Goal: Information Seeking & Learning: Learn about a topic

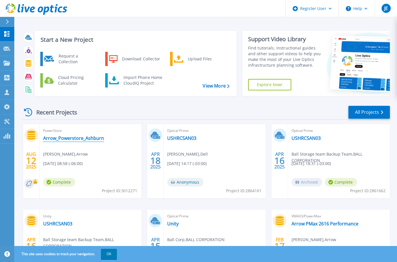
click at [92, 140] on link "Arrow_Powerstore_Ashburn" at bounding box center [73, 138] width 61 height 6
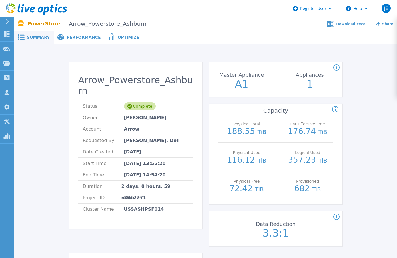
click at [80, 37] on span "Performance" at bounding box center [84, 37] width 34 height 4
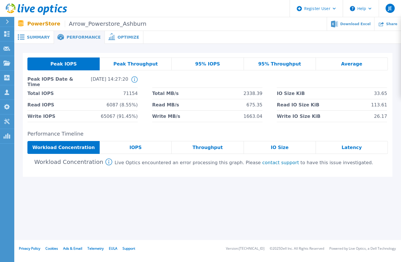
click at [133, 63] on span "Peak Throughput" at bounding box center [135, 64] width 45 height 5
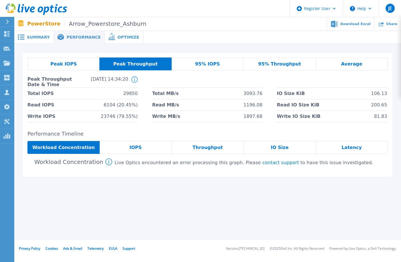
click at [65, 66] on span "Peak IOPS" at bounding box center [64, 64] width 26 height 5
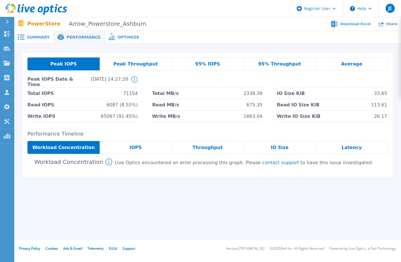
click at [130, 67] on div "Peak Throughput" at bounding box center [136, 63] width 72 height 13
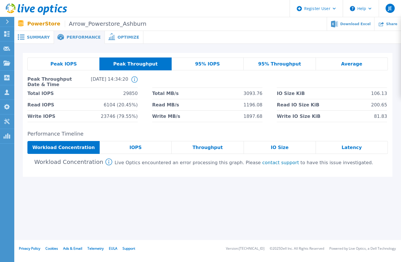
click at [68, 64] on span "Peak IOPS" at bounding box center [64, 64] width 26 height 5
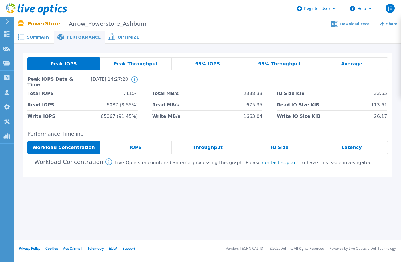
click at [114, 65] on div "Peak Throughput" at bounding box center [136, 63] width 72 height 13
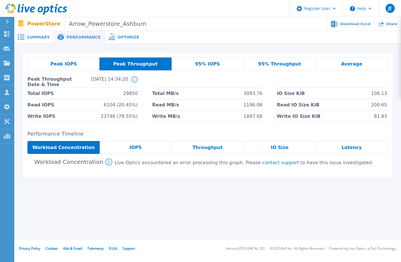
click at [76, 65] on div "Peak IOPS" at bounding box center [63, 63] width 72 height 13
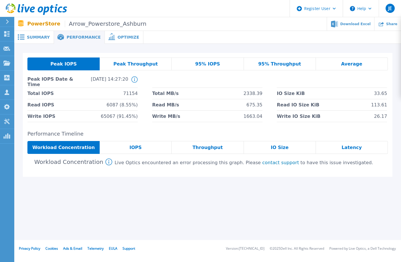
click at [116, 65] on div "Peak Throughput" at bounding box center [136, 63] width 72 height 13
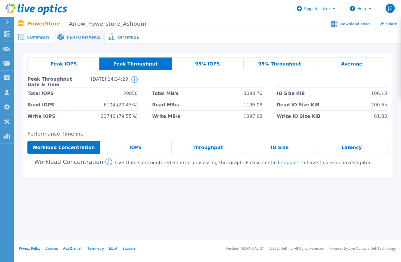
click at [78, 67] on div "Peak IOPS" at bounding box center [63, 63] width 72 height 13
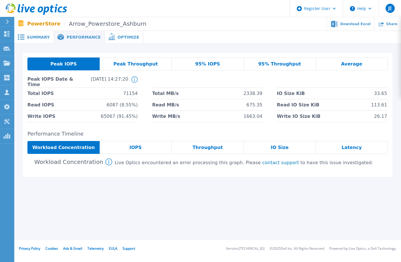
click at [141, 68] on div "Peak Throughput" at bounding box center [136, 63] width 72 height 13
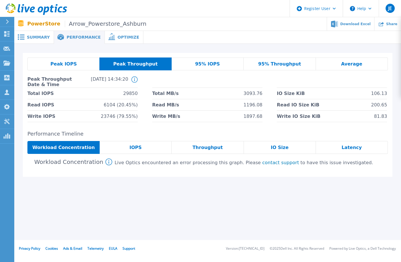
click at [193, 67] on div "95% IOPS" at bounding box center [208, 63] width 72 height 13
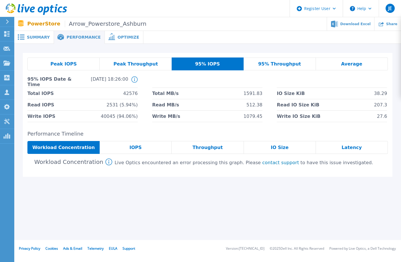
click at [73, 70] on div "Peak IOPS" at bounding box center [63, 63] width 72 height 13
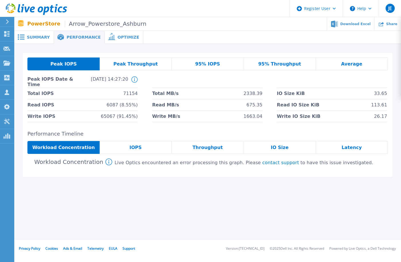
click at [140, 67] on div "Peak Throughput" at bounding box center [136, 63] width 72 height 13
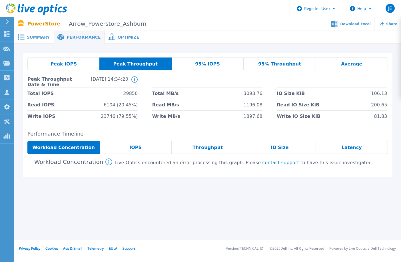
click at [194, 64] on div "95% IOPS" at bounding box center [208, 63] width 72 height 13
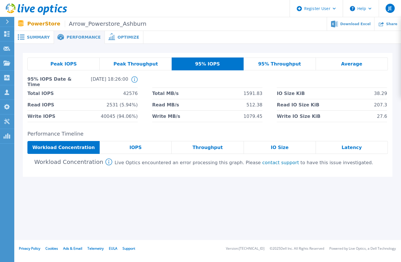
click at [284, 65] on span "95% Throughput" at bounding box center [279, 64] width 43 height 5
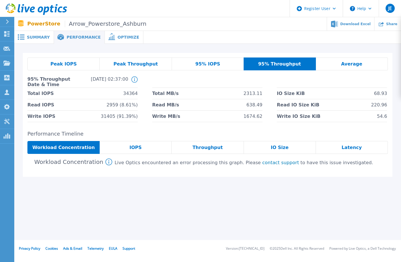
click at [203, 63] on span "95% IOPS" at bounding box center [208, 64] width 25 height 5
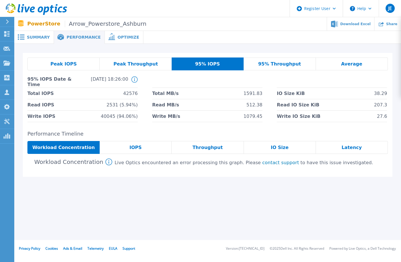
click at [271, 63] on span "95% Throughput" at bounding box center [279, 64] width 43 height 5
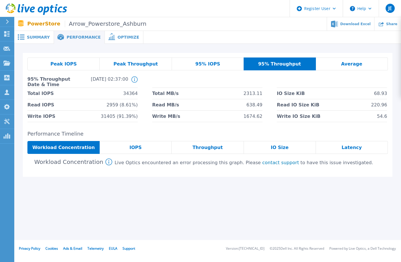
click at [221, 62] on div "95% IOPS" at bounding box center [208, 63] width 72 height 13
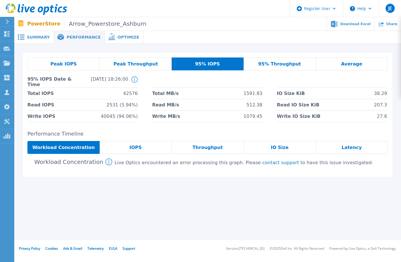
click at [266, 62] on span "95% Throughput" at bounding box center [279, 64] width 43 height 5
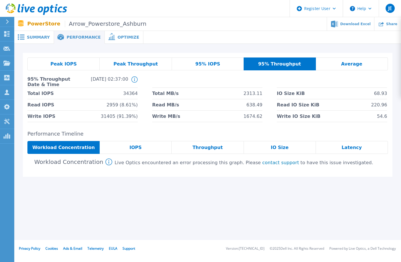
click at [356, 66] on span "Average" at bounding box center [351, 64] width 21 height 5
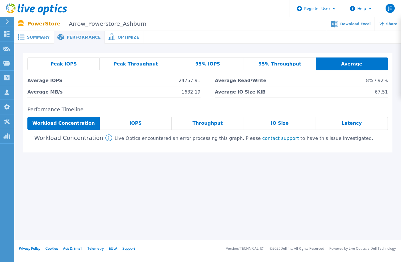
click at [108, 36] on span at bounding box center [111, 36] width 13 height 5
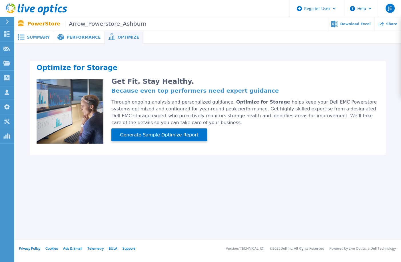
click at [78, 33] on div "Performance" at bounding box center [79, 37] width 51 height 13
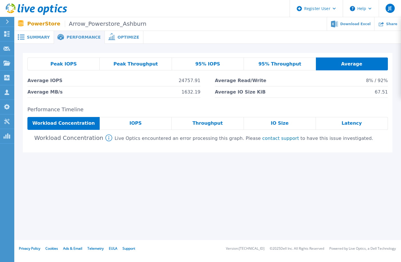
click at [42, 35] on span "Summary" at bounding box center [38, 37] width 23 height 4
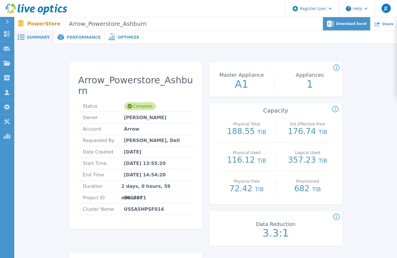
click at [349, 24] on span "Download Excel" at bounding box center [351, 23] width 30 height 3
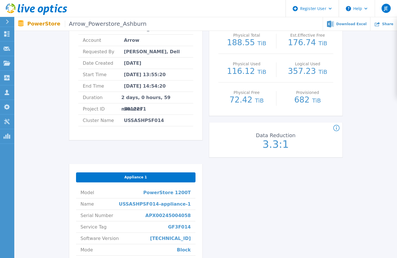
scroll to position [114, 0]
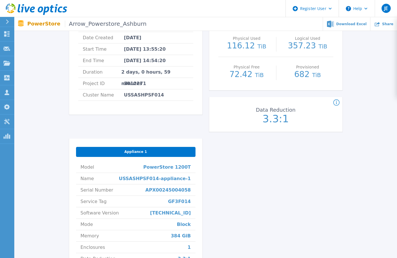
click at [133, 150] on span "Appliance 1" at bounding box center [135, 151] width 23 height 5
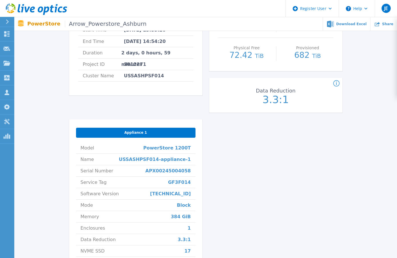
scroll to position [143, 0]
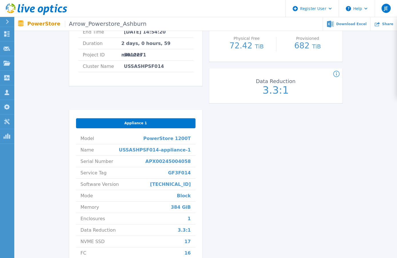
click at [134, 124] on span "Appliance 1" at bounding box center [135, 123] width 23 height 5
click at [242, 139] on div "Arrow_Powerstore_Ashburn Status Complete Owner Sreenivas Kunchepu Account Arrow…" at bounding box center [205, 102] width 273 height 366
click at [250, 192] on div "Arrow_Powerstore_Ashburn Status Complete Owner Sreenivas Kunchepu Account Arrow…" at bounding box center [205, 102] width 273 height 366
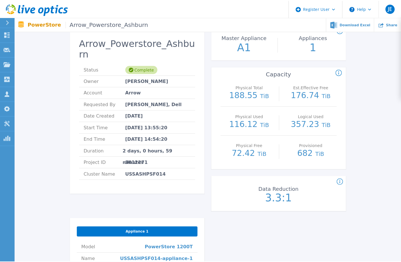
scroll to position [0, 0]
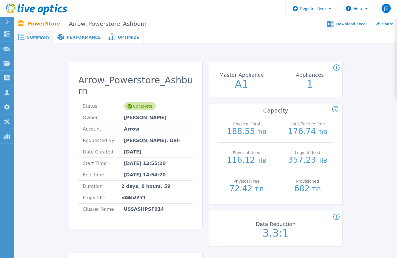
click at [74, 38] on span "Performance" at bounding box center [84, 37] width 34 height 4
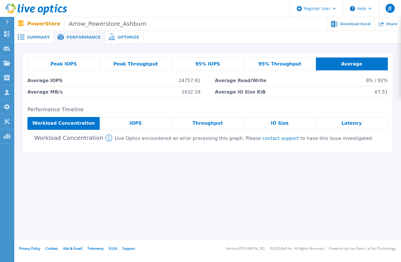
click at [148, 123] on div "IOPS" at bounding box center [136, 123] width 72 height 13
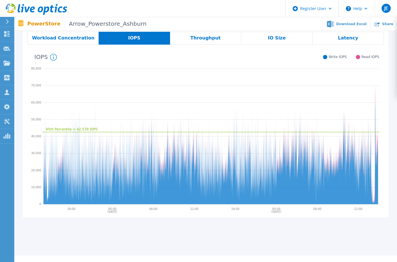
scroll to position [86, 0]
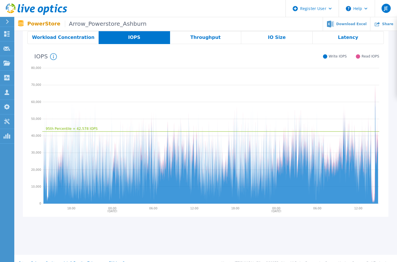
click at [194, 40] on span "Throughput" at bounding box center [205, 37] width 30 height 5
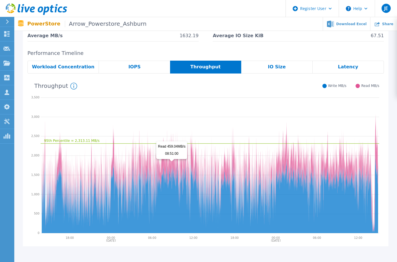
scroll to position [39, 0]
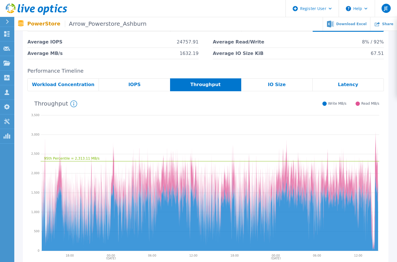
click at [285, 88] on div "IO Size" at bounding box center [276, 84] width 71 height 13
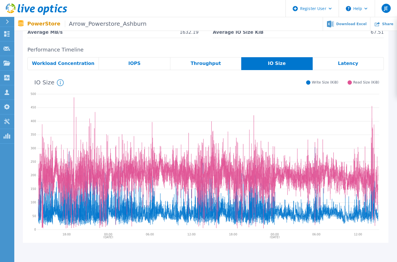
scroll to position [67, 0]
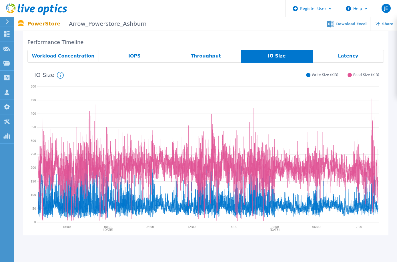
click at [356, 52] on div "Latency" at bounding box center [348, 56] width 71 height 13
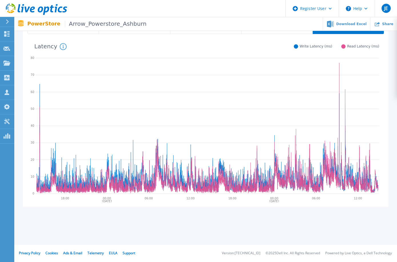
scroll to position [0, 0]
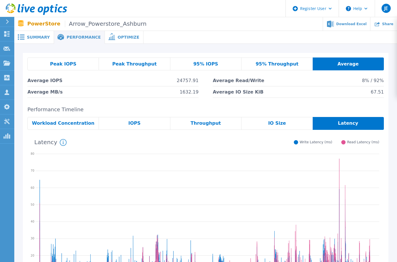
click at [288, 123] on div "IO Size" at bounding box center [277, 123] width 71 height 13
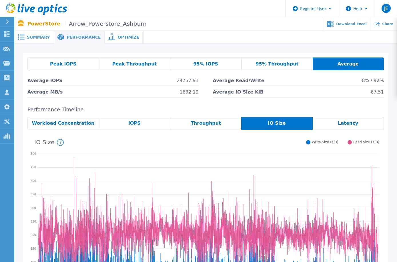
click at [203, 125] on span "Throughput" at bounding box center [206, 123] width 30 height 5
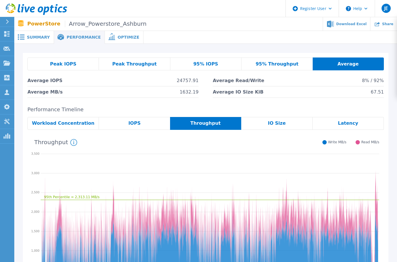
click at [149, 127] on div "IOPS" at bounding box center [134, 123] width 71 height 13
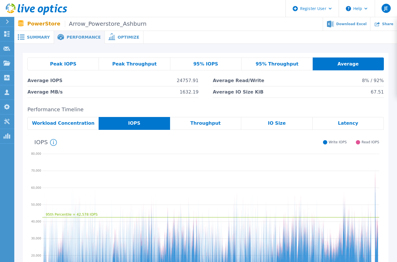
click at [66, 126] on div "Workload Concentration" at bounding box center [62, 123] width 71 height 13
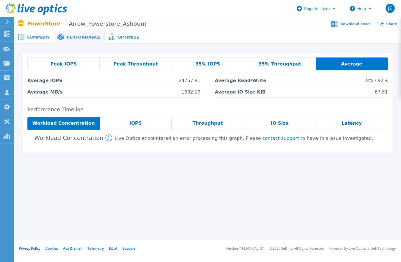
click at [295, 125] on div "IO Size" at bounding box center [280, 123] width 72 height 13
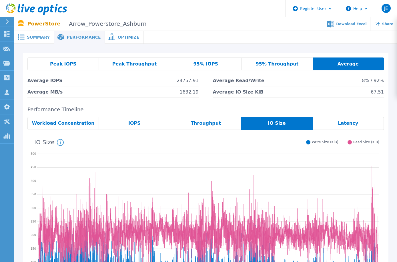
click at [334, 123] on div "Latency" at bounding box center [348, 123] width 71 height 13
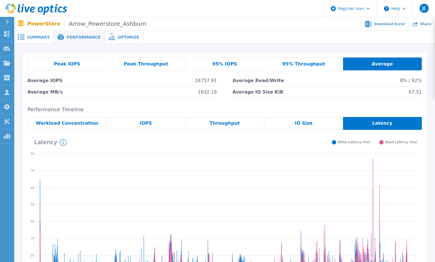
click at [119, 38] on span "Optimize" at bounding box center [128, 37] width 22 height 4
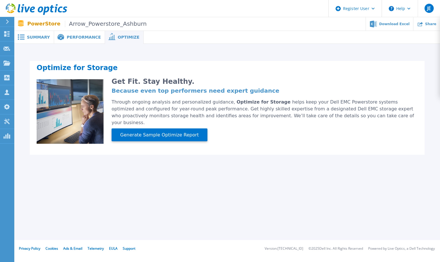
click at [33, 39] on span "Summary" at bounding box center [38, 37] width 23 height 4
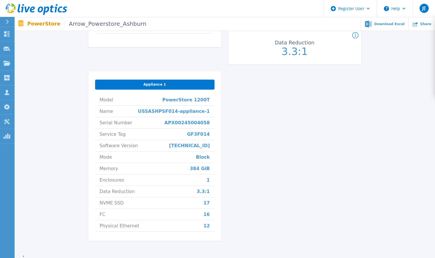
scroll to position [228, 0]
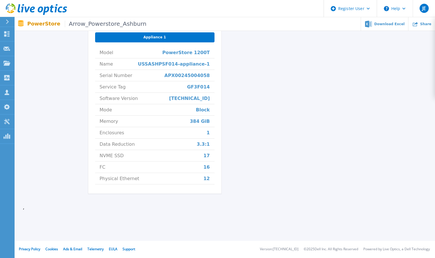
click at [158, 37] on span "Appliance 1" at bounding box center [155, 37] width 23 height 5
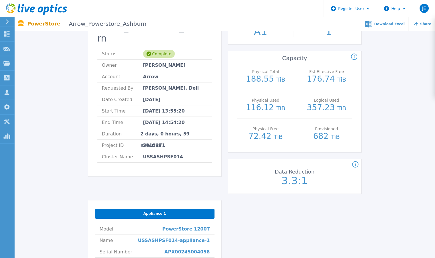
scroll to position [0, 0]
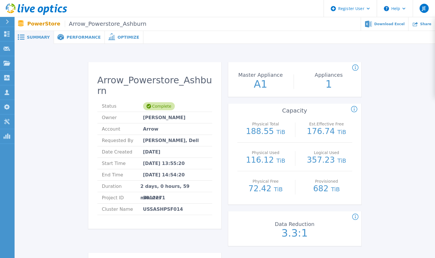
click at [118, 37] on span "Optimize" at bounding box center [128, 37] width 22 height 4
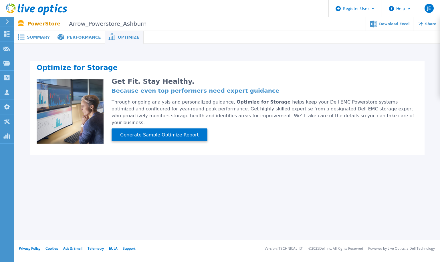
click at [27, 43] on div "Summary" at bounding box center [34, 37] width 40 height 13
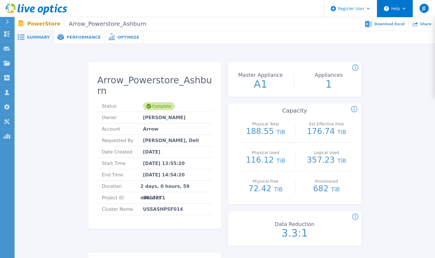
click at [394, 11] on button "Help" at bounding box center [395, 8] width 36 height 17
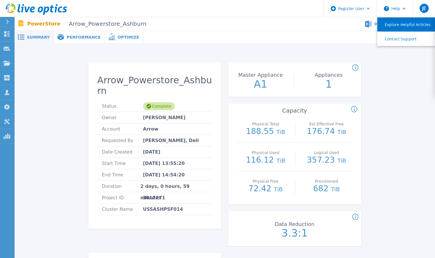
click at [397, 25] on link "Explore Helpful Articles" at bounding box center [410, 24] width 64 height 14
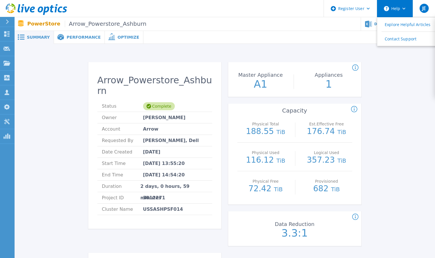
click at [389, 9] on icon at bounding box center [386, 8] width 5 height 5
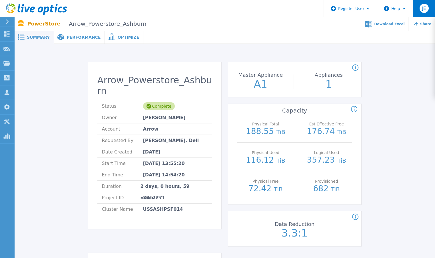
click at [397, 7] on span "JE" at bounding box center [425, 8] width 4 height 5
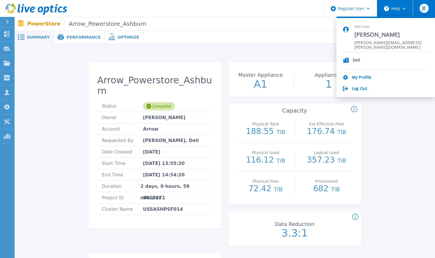
click at [395, 6] on button "Help" at bounding box center [395, 8] width 36 height 17
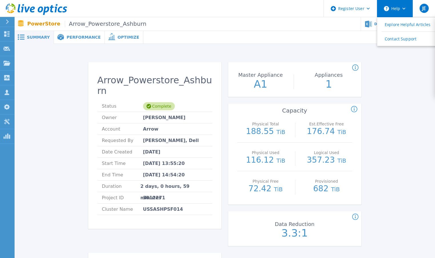
click at [392, 9] on button "Help" at bounding box center [395, 8] width 36 height 17
click at [320, 20] on ul "Download Excel Share" at bounding box center [291, 23] width 289 height 13
click at [388, 8] on icon at bounding box center [387, 8] width 2 height 3
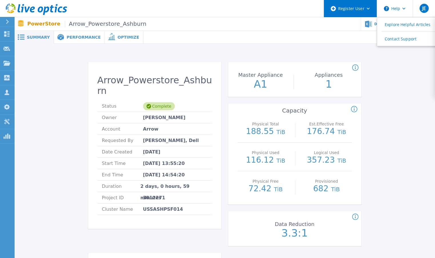
click at [357, 8] on div "Register User" at bounding box center [350, 8] width 53 height 17
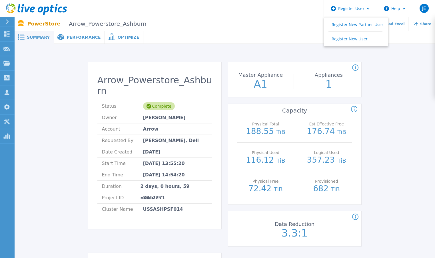
click at [397, 69] on div "Count of appliances and the Master Appliance in the PowerStore cluster." at bounding box center [418, 67] width 133 height 7
click at [7, 123] on icon at bounding box center [6, 121] width 7 height 5
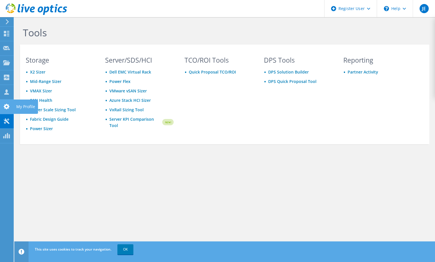
click at [7, 108] on use at bounding box center [7, 106] width 6 height 5
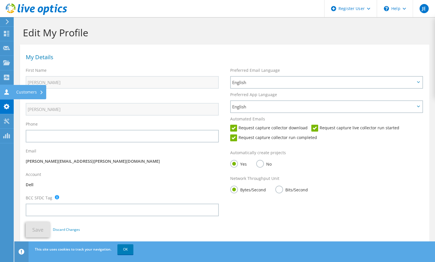
click at [7, 91] on use at bounding box center [6, 91] width 5 height 5
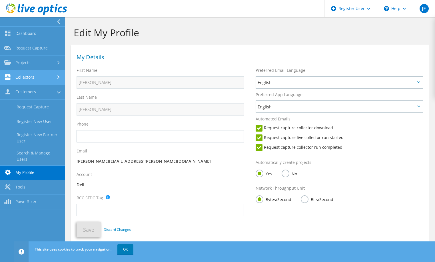
click at [40, 78] on link "Collectors" at bounding box center [32, 77] width 65 height 15
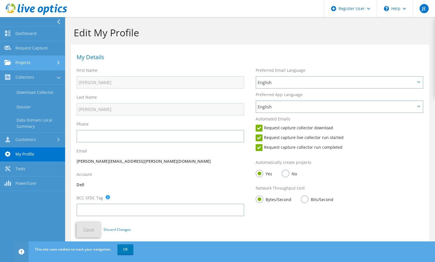
click at [37, 66] on link "Projects" at bounding box center [32, 63] width 65 height 15
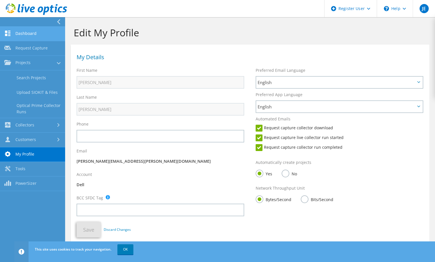
click at [26, 32] on link "Dashboard" at bounding box center [32, 34] width 65 height 15
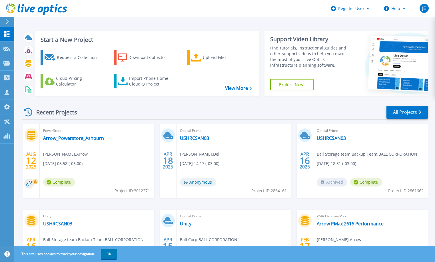
click at [35, 182] on icon at bounding box center [35, 181] width 3 height 3
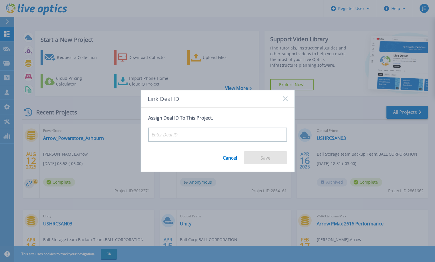
click at [228, 157] on link "Cancel" at bounding box center [230, 155] width 14 height 9
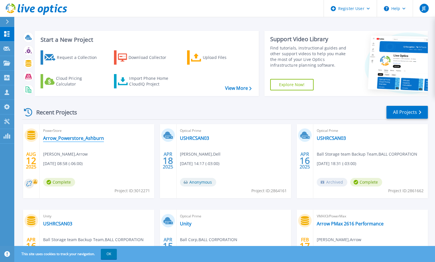
click at [79, 138] on link "Arrow_Powerstore_Ashburn" at bounding box center [73, 138] width 61 height 6
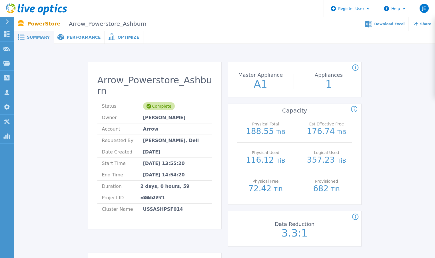
click at [74, 38] on span "Performance" at bounding box center [84, 37] width 34 height 4
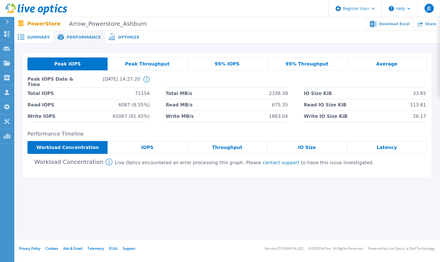
click at [153, 152] on div "IOPS" at bounding box center [147, 147] width 80 height 13
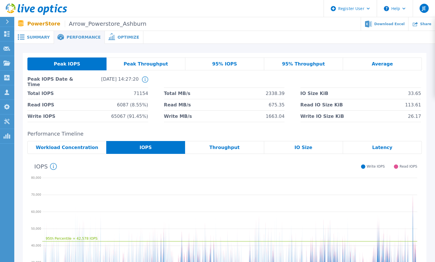
click at [236, 148] on span "Throughput" at bounding box center [225, 147] width 30 height 5
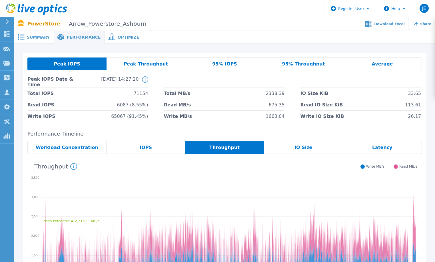
click at [302, 150] on span "IO Size" at bounding box center [304, 147] width 18 height 5
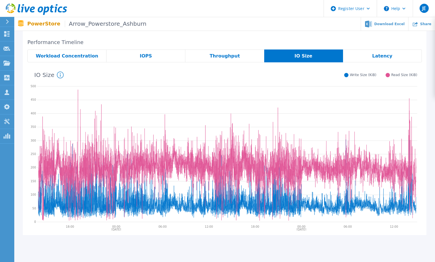
scroll to position [63, 0]
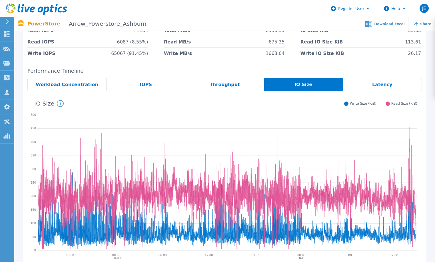
click at [360, 83] on div "Latency" at bounding box center [382, 84] width 79 height 13
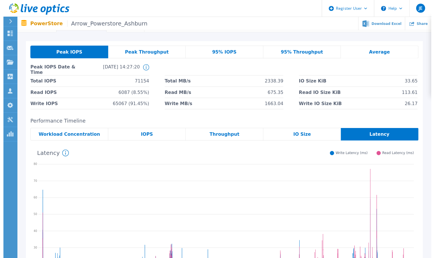
scroll to position [0, 0]
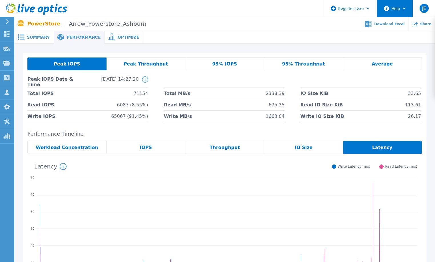
click at [399, 12] on button "Help" at bounding box center [395, 8] width 36 height 17
click at [36, 37] on span "Summary" at bounding box center [38, 37] width 23 height 4
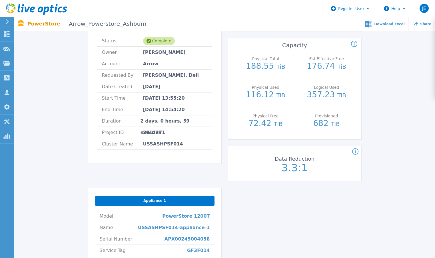
scroll to position [86, 0]
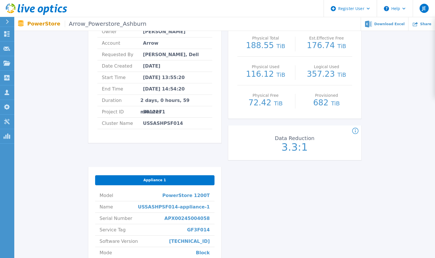
click at [357, 132] on icon at bounding box center [355, 131] width 6 height 7
click at [398, 114] on rect at bounding box center [399, 113] width 3 height 3
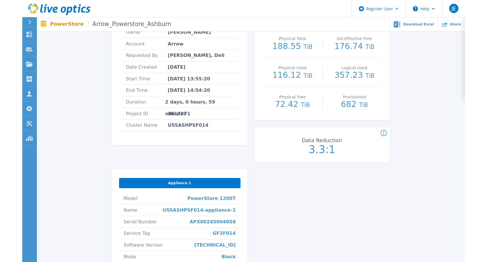
scroll to position [0, 0]
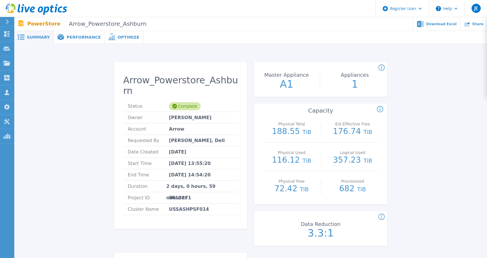
click at [58, 79] on div "Arrow_Powerstore_Ashburn Status Complete Owner Sreenivas Kunchepu Account Arrow…" at bounding box center [251, 243] width 456 height 380
click at [78, 37] on span "Performance" at bounding box center [84, 37] width 34 height 4
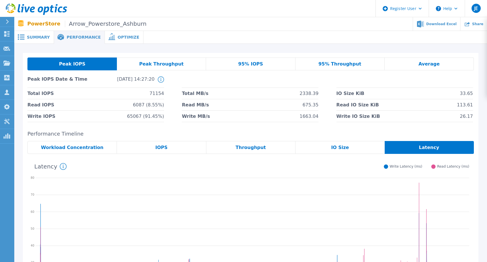
click at [89, 147] on span "Workload Concentration" at bounding box center [72, 147] width 63 height 5
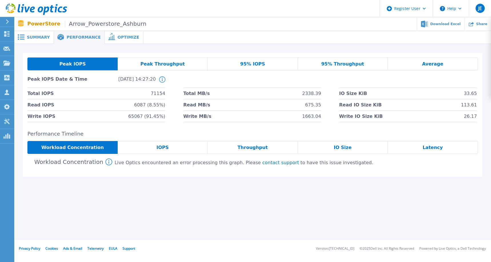
click at [166, 144] on div "IOPS" at bounding box center [163, 147] width 90 height 13
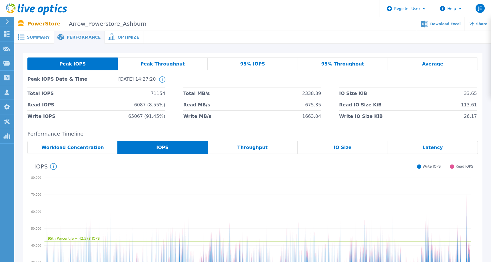
click at [244, 146] on span "Throughput" at bounding box center [253, 147] width 30 height 5
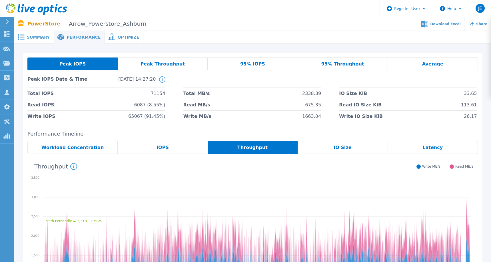
click at [327, 149] on div "IO Size" at bounding box center [343, 147] width 90 height 13
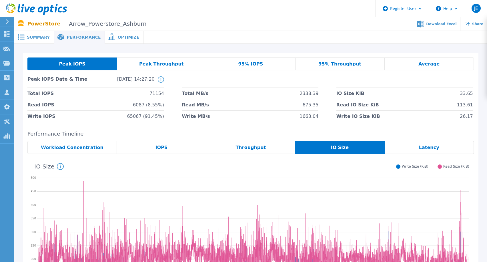
click at [421, 152] on div "Latency" at bounding box center [429, 147] width 89 height 13
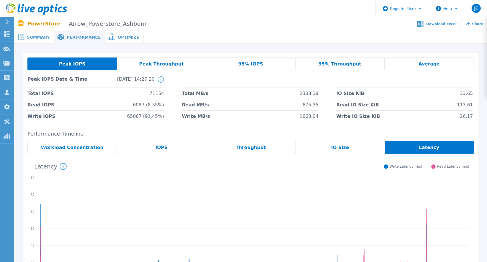
click at [160, 59] on div "Peak Throughput" at bounding box center [161, 63] width 89 height 13
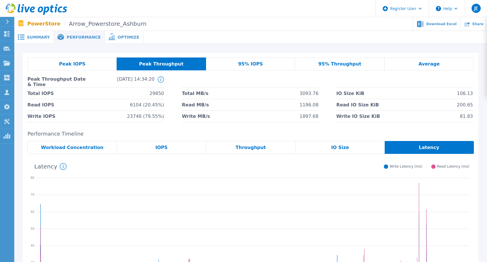
click at [259, 64] on span "95% IOPS" at bounding box center [250, 64] width 25 height 5
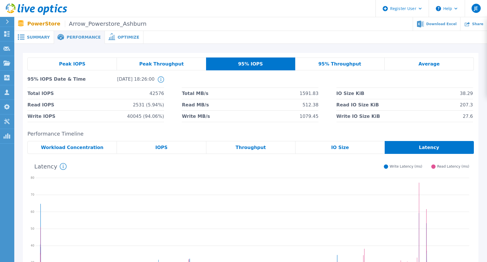
click at [327, 65] on span "95% Throughput" at bounding box center [339, 64] width 43 height 5
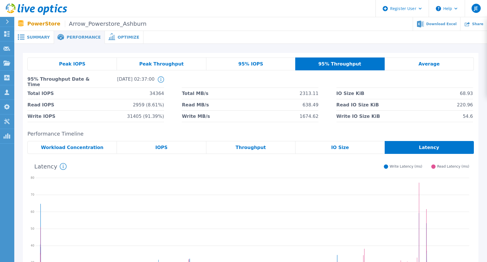
click at [154, 65] on span "Peak Throughput" at bounding box center [161, 64] width 45 height 5
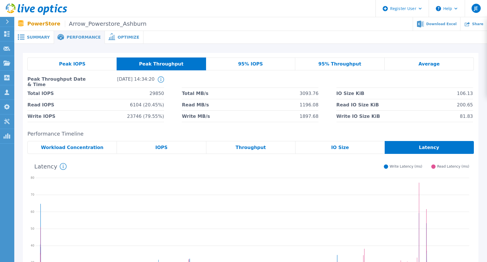
click at [326, 67] on div "95% Throughput" at bounding box center [339, 63] width 89 height 13
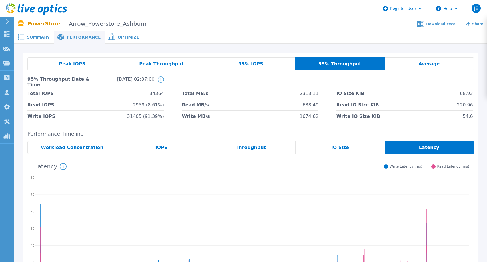
click at [407, 65] on div "Average" at bounding box center [429, 63] width 89 height 13
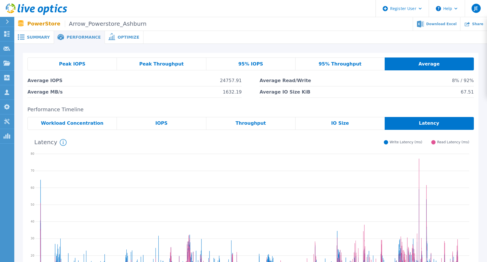
click at [85, 65] on div "Peak IOPS" at bounding box center [71, 63] width 89 height 13
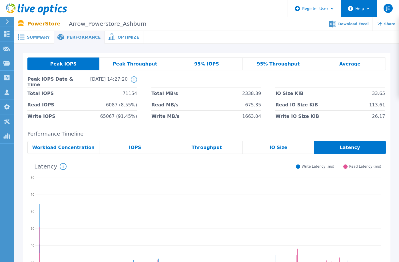
click at [351, 9] on icon at bounding box center [351, 8] width 2 height 3
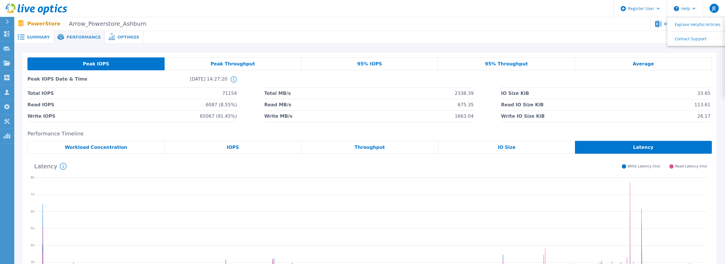
click at [435, 46] on div "Peak IOPS Peak Throughput 95% IOPS 95% Throughput Average Peak IOPS Date & Time…" at bounding box center [369, 193] width 711 height 299
click at [435, 65] on div "Average" at bounding box center [643, 63] width 137 height 13
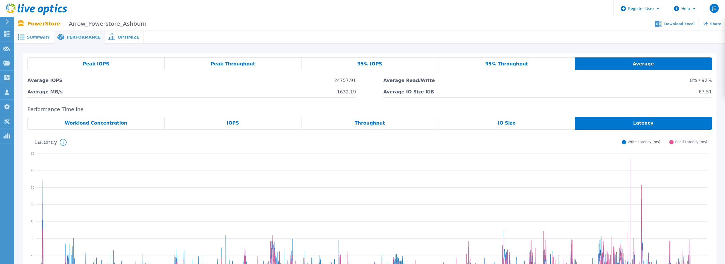
click at [37, 37] on span "Summary" at bounding box center [38, 37] width 23 height 4
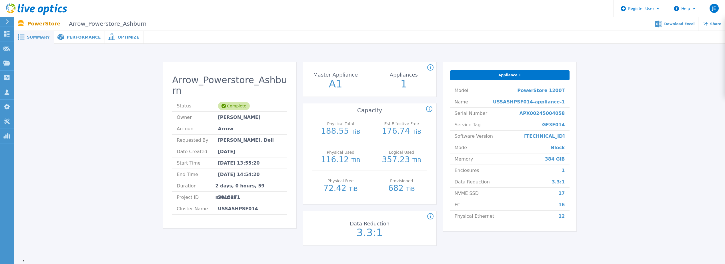
click at [435, 75] on span "Appliance 1" at bounding box center [510, 75] width 23 height 5
drag, startPoint x: 513, startPoint y: 77, endPoint x: 501, endPoint y: 75, distance: 12.1
click at [435, 75] on div "Appliance 1" at bounding box center [509, 75] width 119 height 10
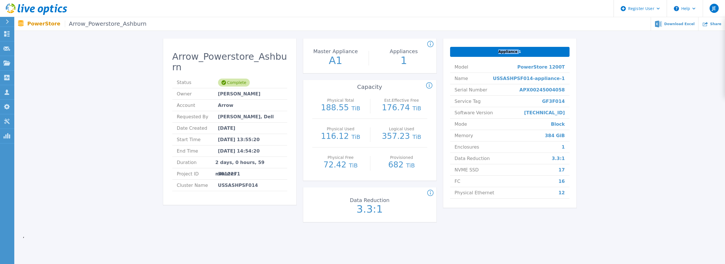
scroll to position [29, 0]
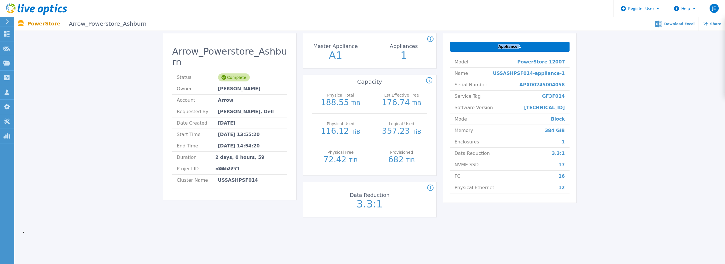
click at [435, 47] on div "Appliance 1" at bounding box center [509, 47] width 119 height 10
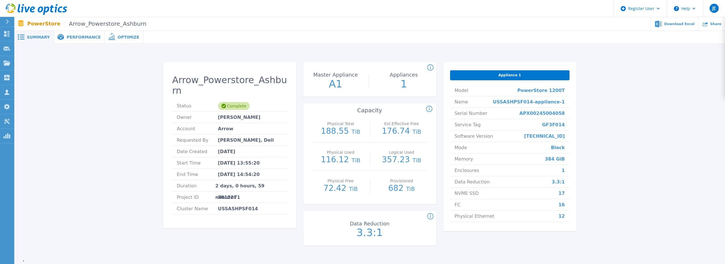
click at [405, 85] on p "1" at bounding box center [404, 84] width 64 height 10
click at [401, 85] on p "1" at bounding box center [404, 84] width 64 height 10
click at [332, 89] on p "A1" at bounding box center [336, 84] width 64 height 10
click at [76, 38] on span "Performance" at bounding box center [84, 37] width 34 height 4
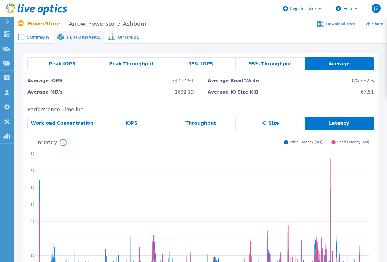
click at [196, 141] on div "Latency System Latency (ms) over the period of time collected. Write Latency (m…" at bounding box center [198, 141] width 342 height 15
click at [200, 12] on header "Register User Help JE Dell User Jeff Engel Jeff.Engel@dell.com Dell My Profile …" at bounding box center [193, 8] width 387 height 17
click at [198, 156] on icon at bounding box center [202, 220] width 334 height 143
click at [35, 41] on div "Summary" at bounding box center [34, 37] width 40 height 13
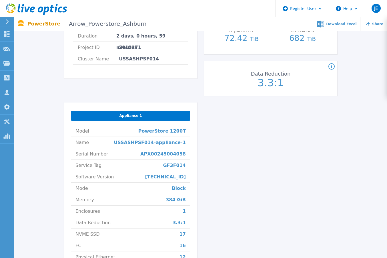
scroll to position [143, 0]
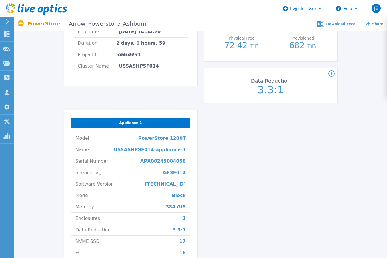
click at [123, 121] on span "Appliance 1" at bounding box center [130, 122] width 23 height 5
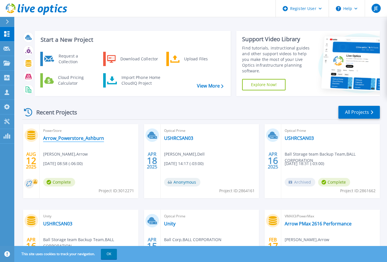
click at [51, 138] on link "Arrow_Powerstore_Ashburn" at bounding box center [73, 138] width 61 height 6
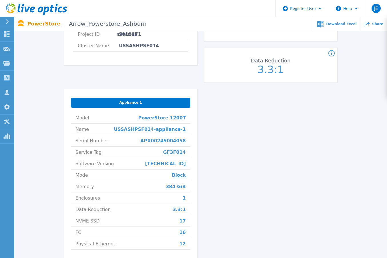
scroll to position [172, 0]
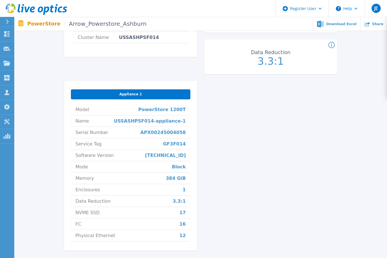
click at [166, 132] on span "APX00245004058" at bounding box center [162, 132] width 45 height 11
copy span "APX00245004058"
